Goal: Navigation & Orientation: Find specific page/section

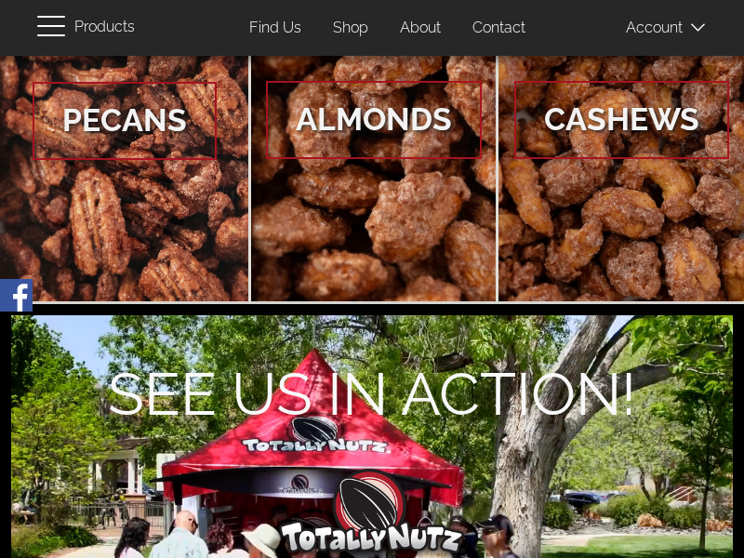
scroll to position [175, 0]
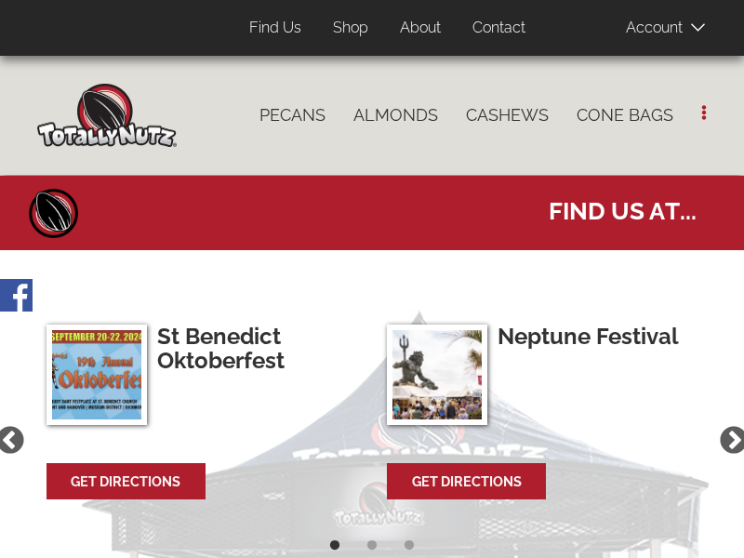
select select
